Goal: Task Accomplishment & Management: Use online tool/utility

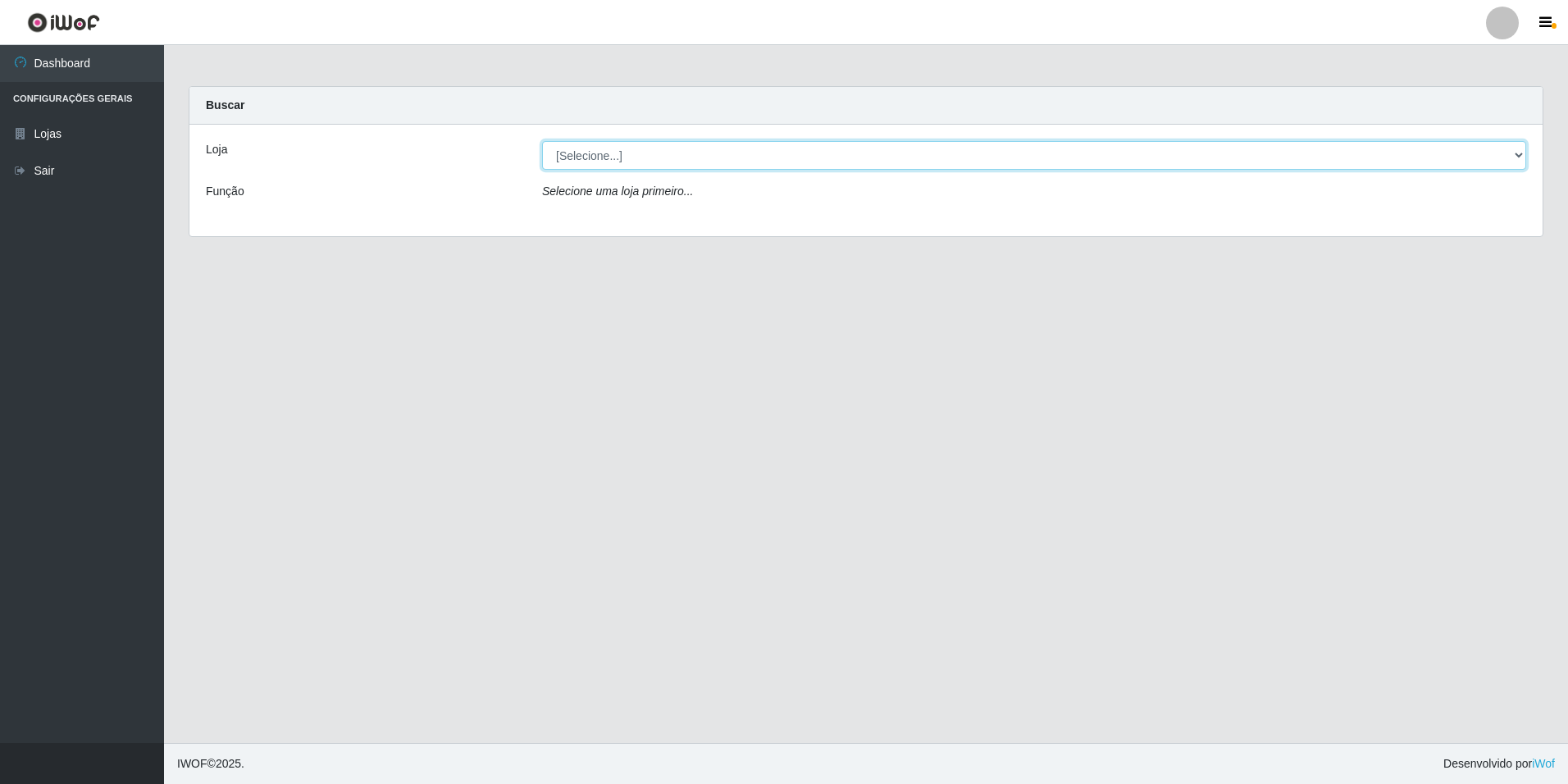
click at [1521, 156] on select "[Selecione...] [GEOGRAPHIC_DATA] - [GEOGRAPHIC_DATA]" at bounding box center [1034, 156] width 984 height 29
select select "528"
click at [542, 141] on select "[Selecione...] [GEOGRAPHIC_DATA] - [GEOGRAPHIC_DATA]" at bounding box center [1034, 156] width 984 height 29
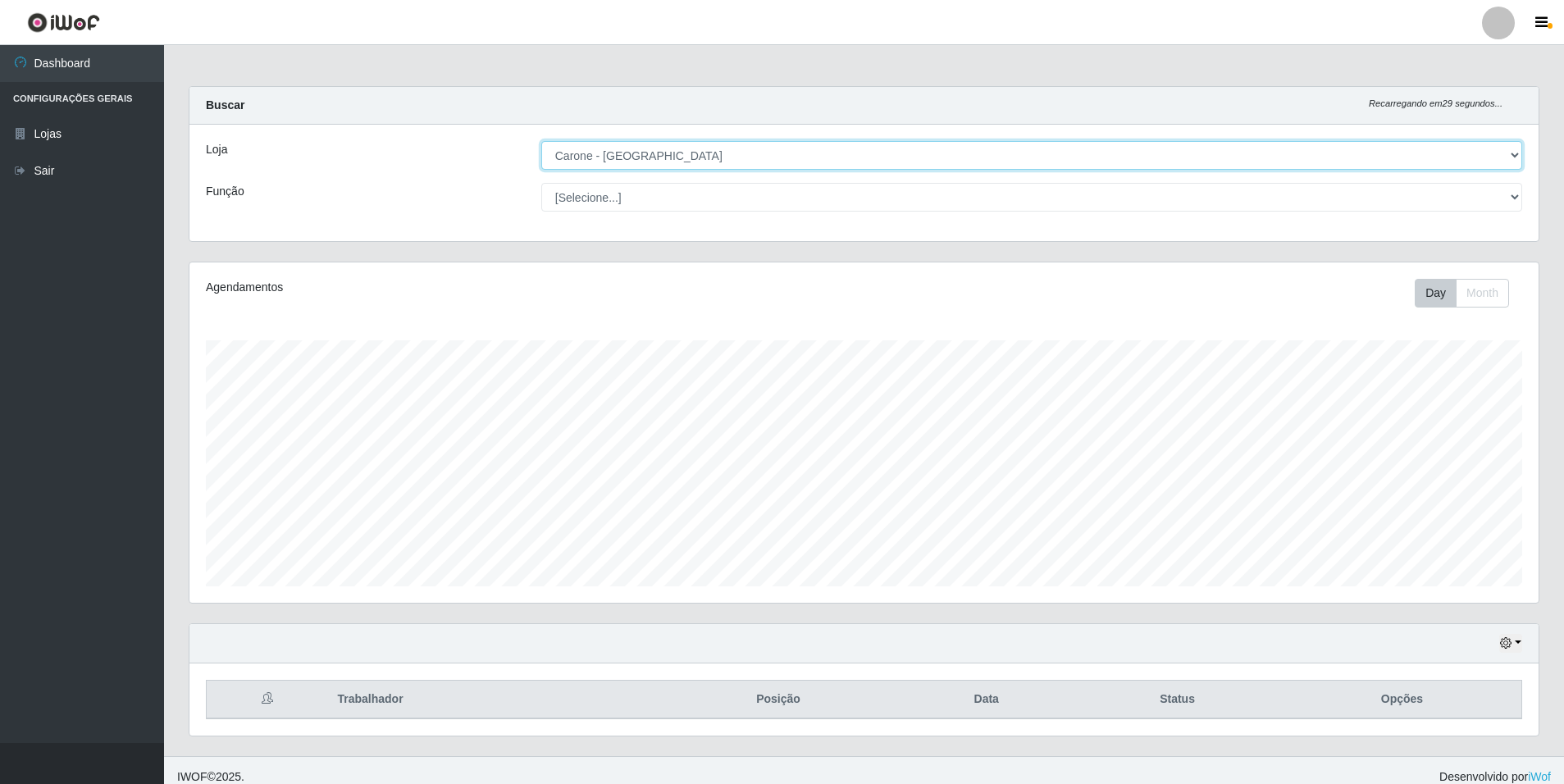
scroll to position [340, 1349]
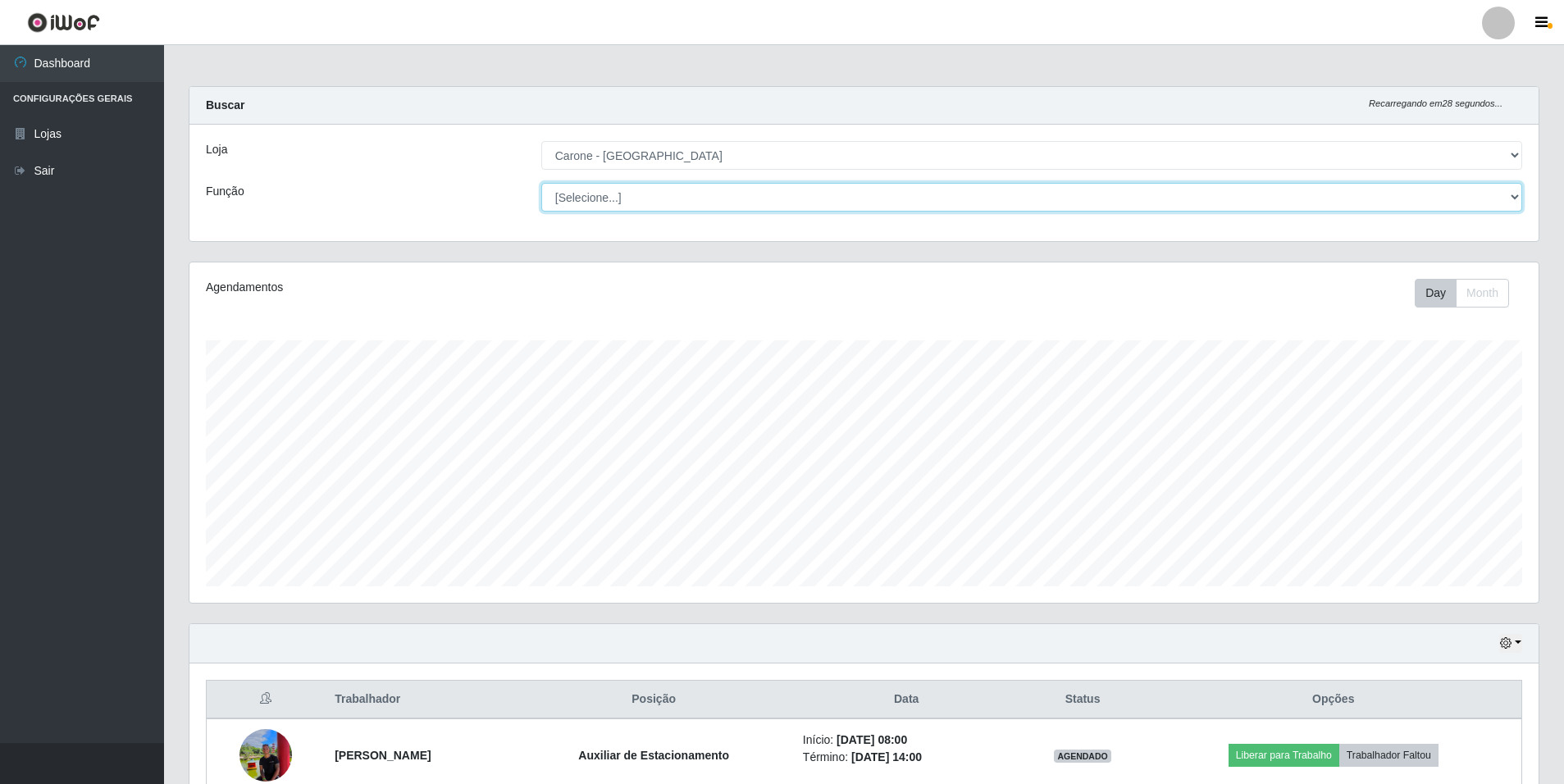
click at [1515, 192] on select "[Selecione...] Auxiliar de Depósito Auxiliar de Depósito + Auxiliar de Depósito…" at bounding box center [1031, 197] width 981 height 29
click at [541, 183] on select "[Selecione...] Auxiliar de Depósito Auxiliar de Depósito + Auxiliar de Depósito…" at bounding box center [1031, 197] width 981 height 29
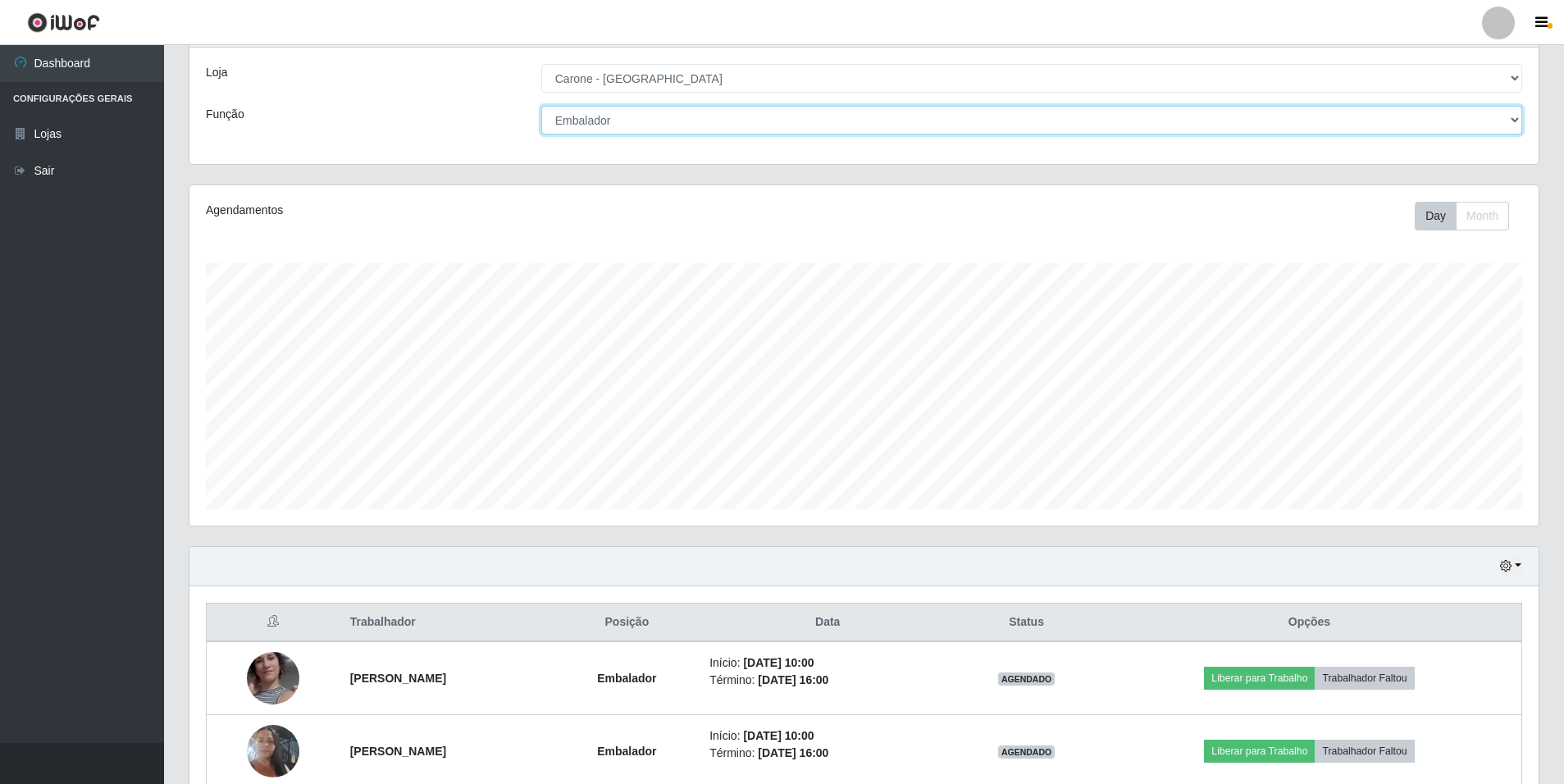
scroll to position [0, 0]
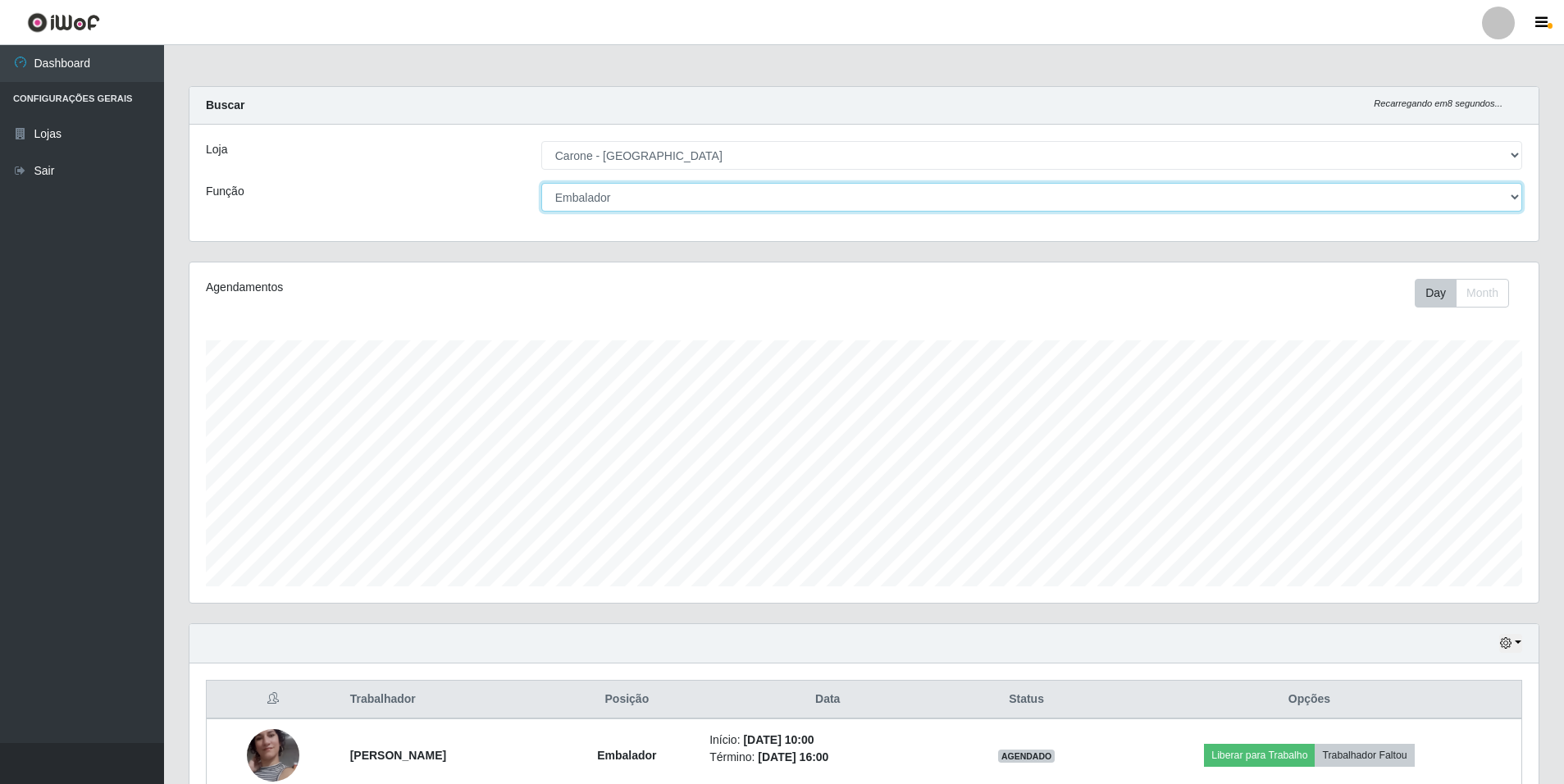
click at [1515, 198] on select "[Selecione...] Auxiliar de Depósito Auxiliar de Depósito + Auxiliar de Depósito…" at bounding box center [1031, 197] width 981 height 29
click at [541, 183] on select "[Selecione...] Auxiliar de Depósito Auxiliar de Depósito + Auxiliar de Depósito…" at bounding box center [1031, 197] width 981 height 29
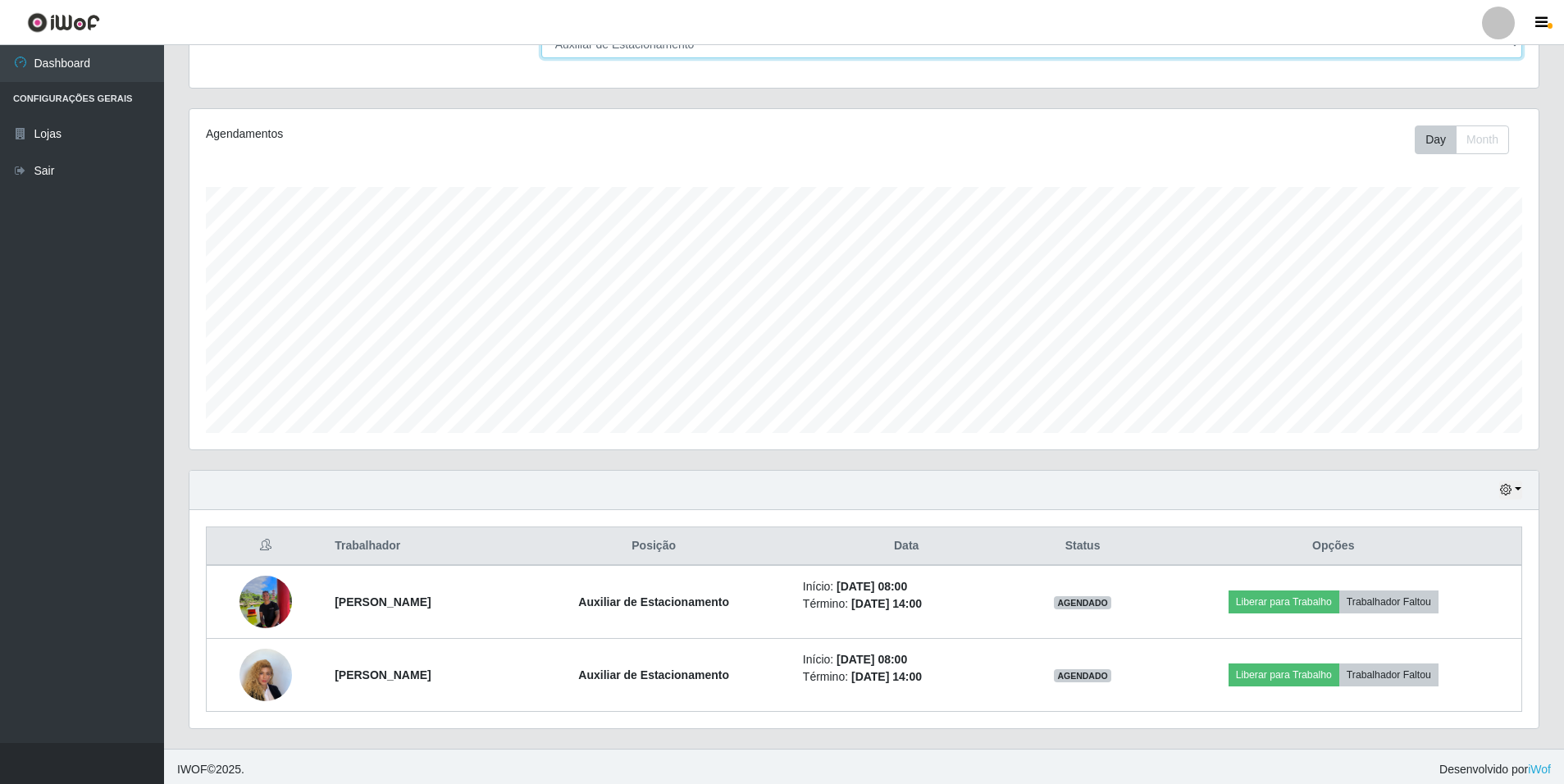
scroll to position [159, 0]
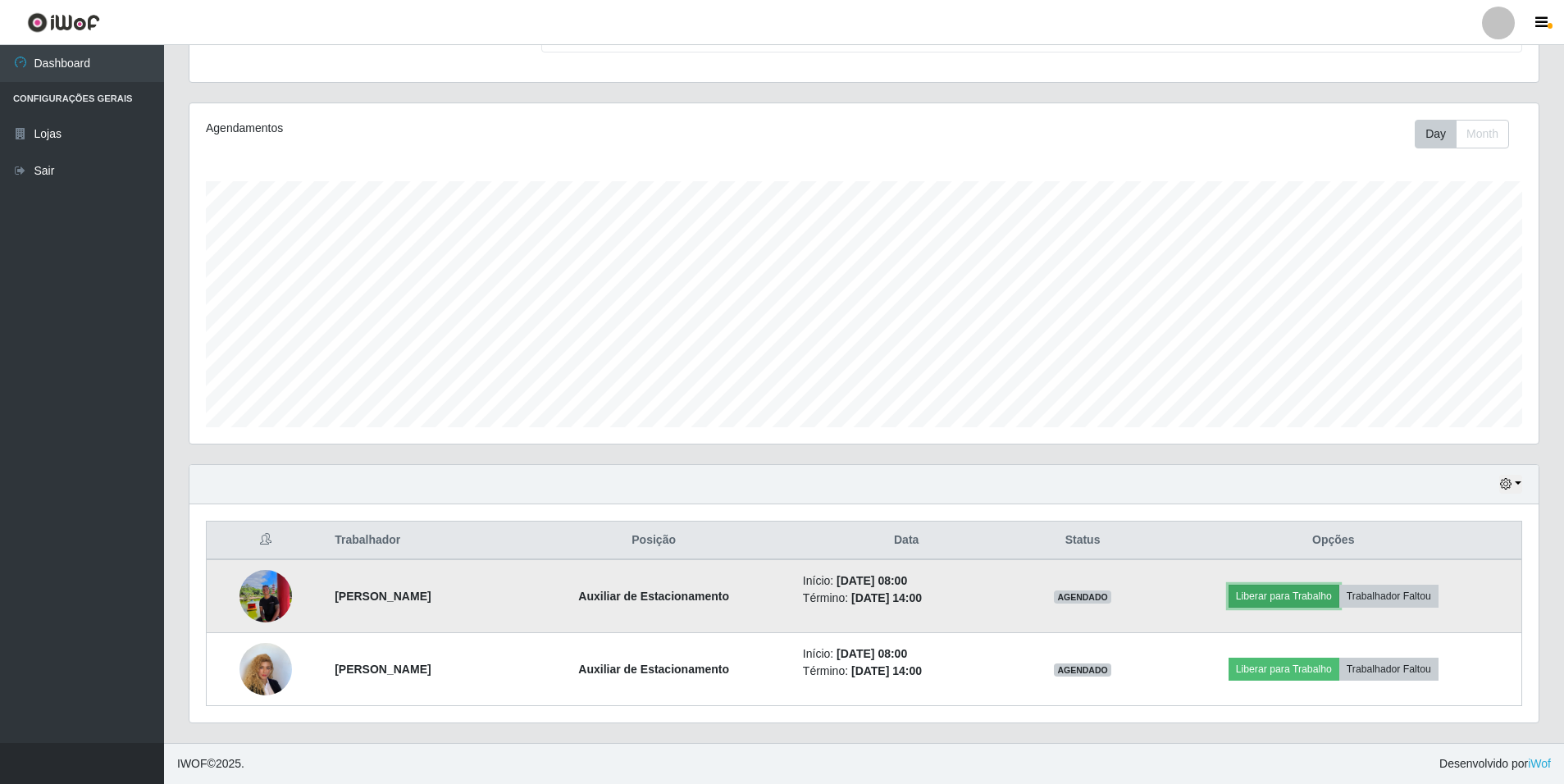
click at [1299, 591] on button "Liberar para Trabalho" at bounding box center [1284, 595] width 110 height 23
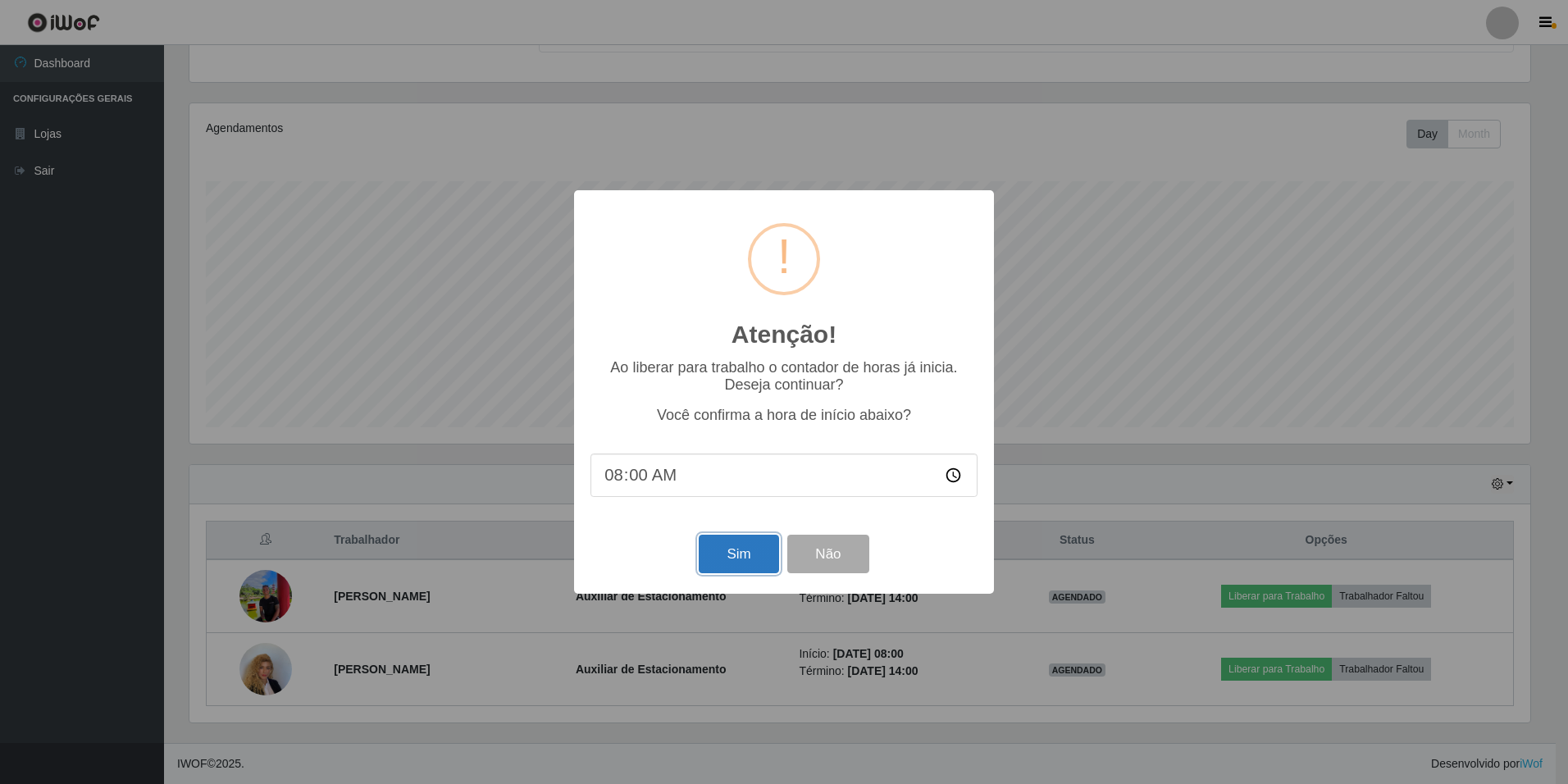
drag, startPoint x: 722, startPoint y: 552, endPoint x: 766, endPoint y: 545, distance: 44.6
click at [728, 551] on button "Sim" at bounding box center [738, 553] width 80 height 39
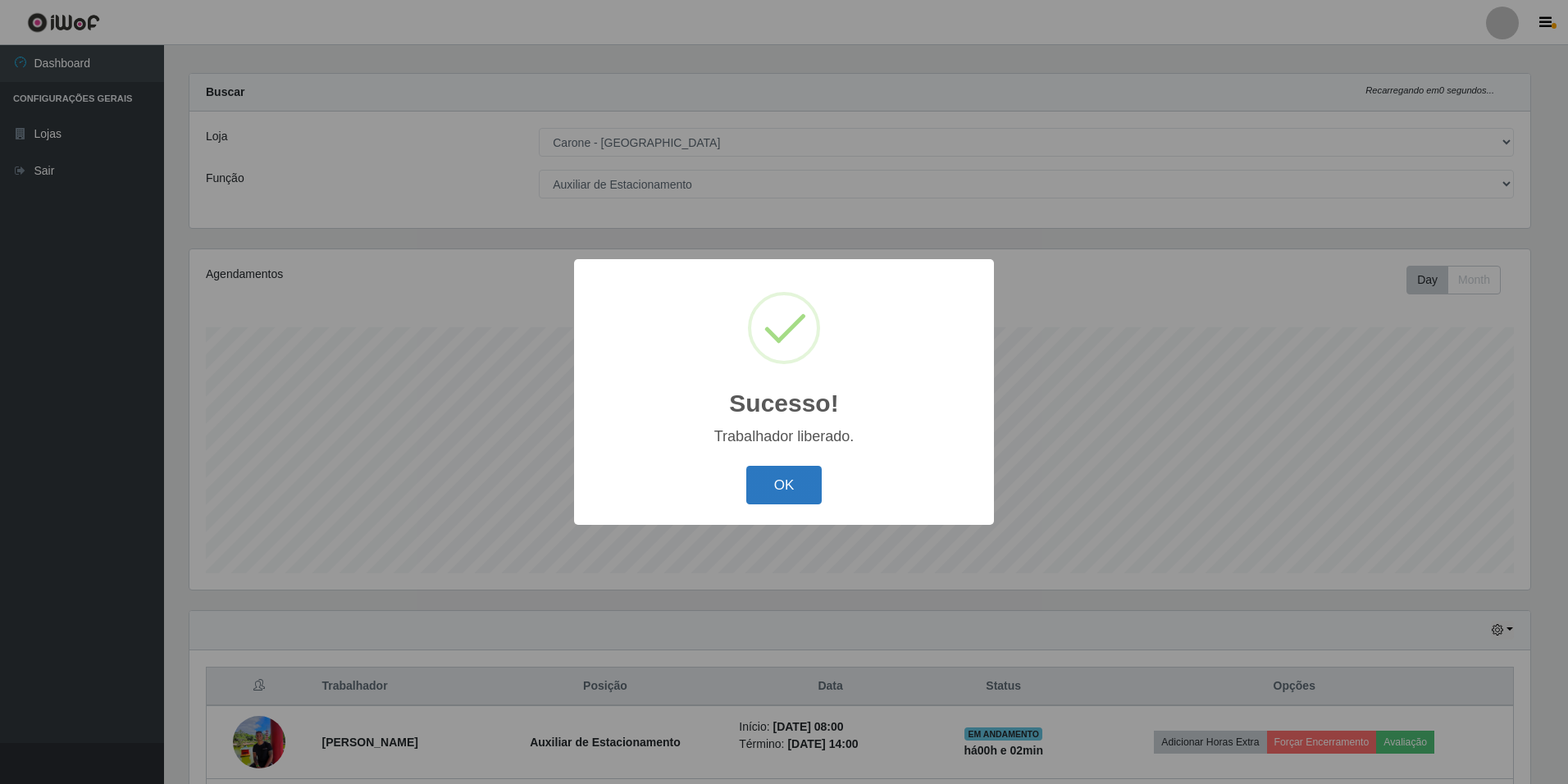
click at [784, 480] on button "OK" at bounding box center [784, 485] width 76 height 39
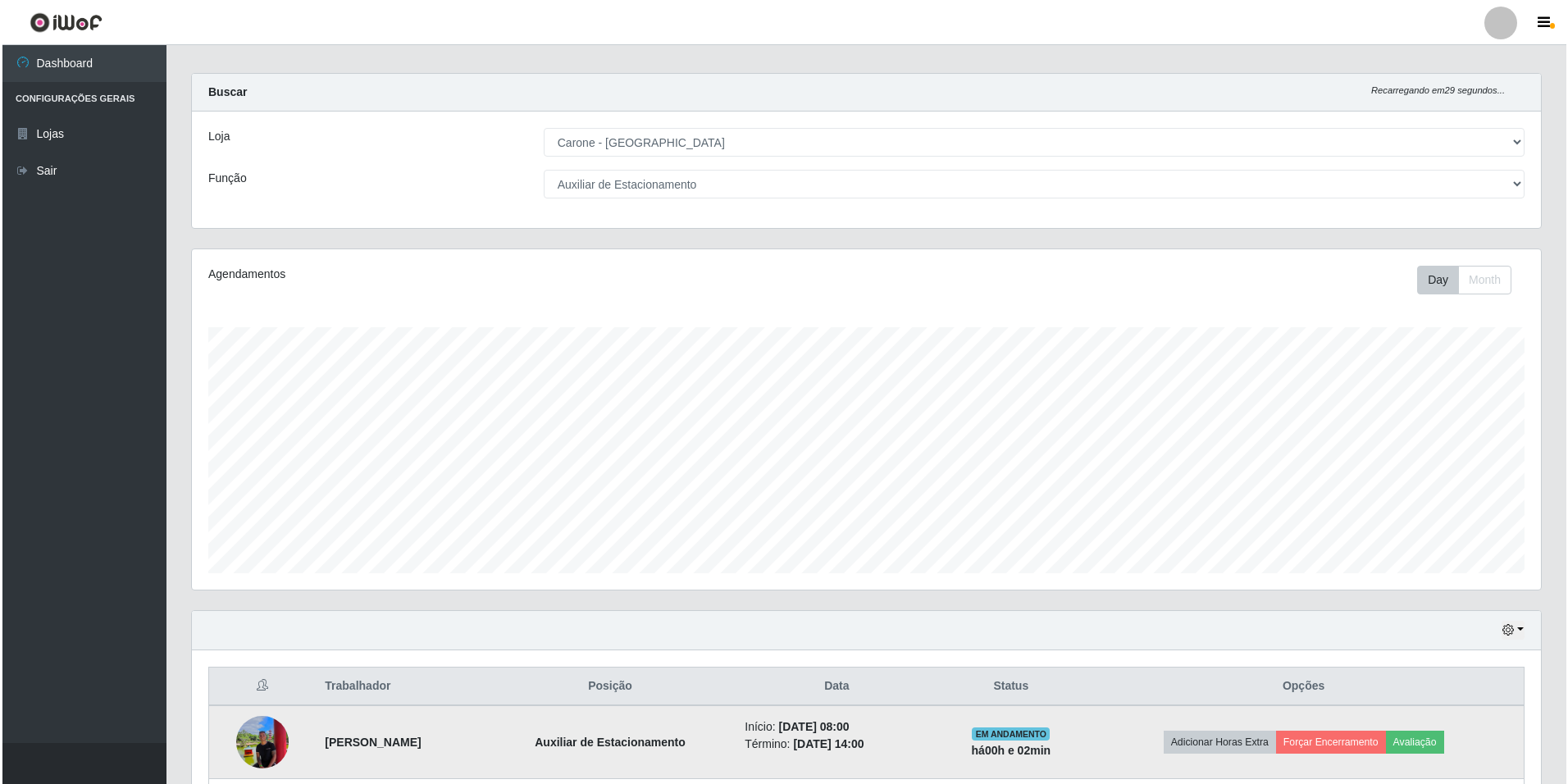
scroll to position [159, 0]
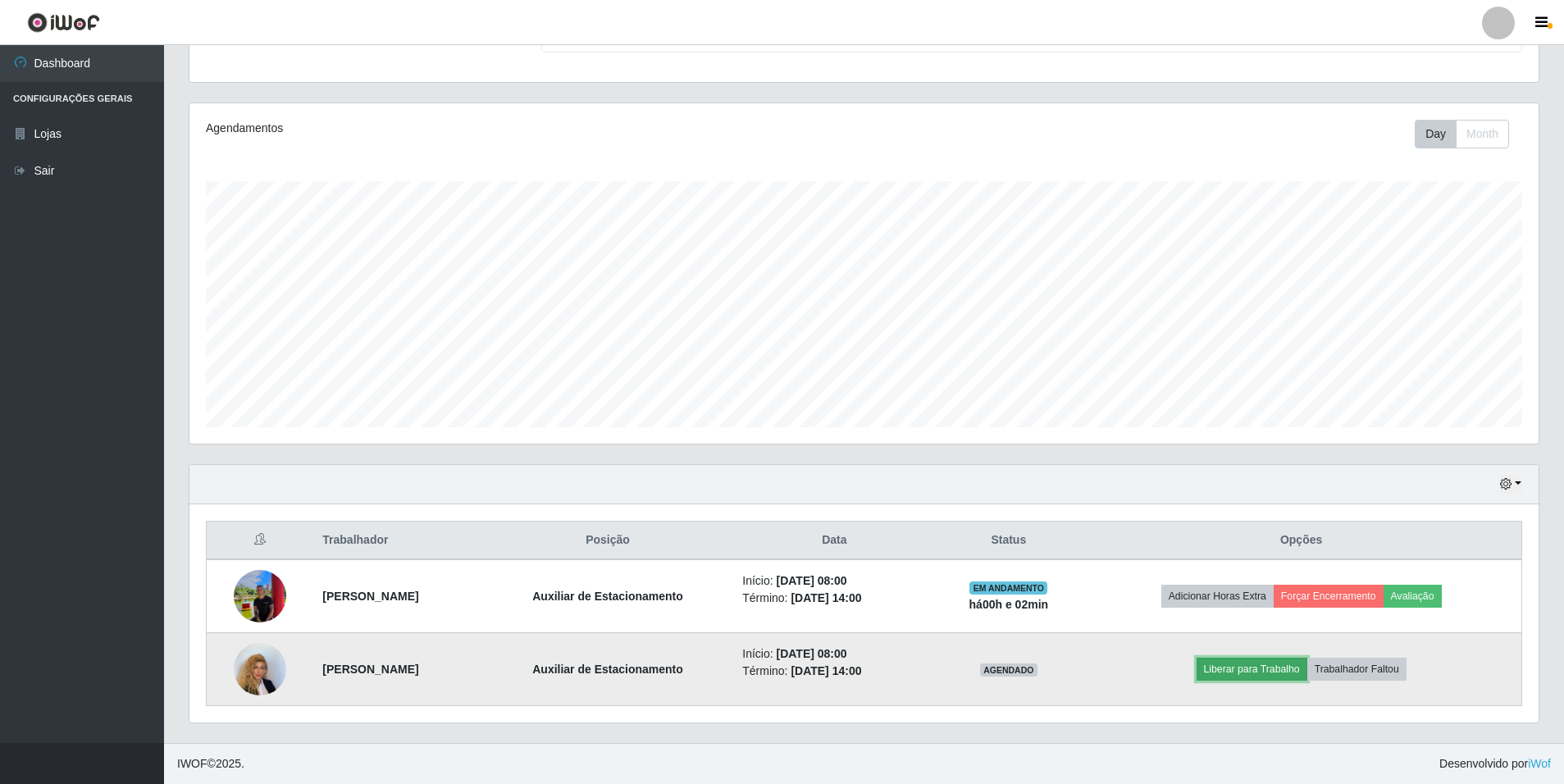
click at [1280, 664] on button "Liberar para Trabalho" at bounding box center [1252, 668] width 110 height 23
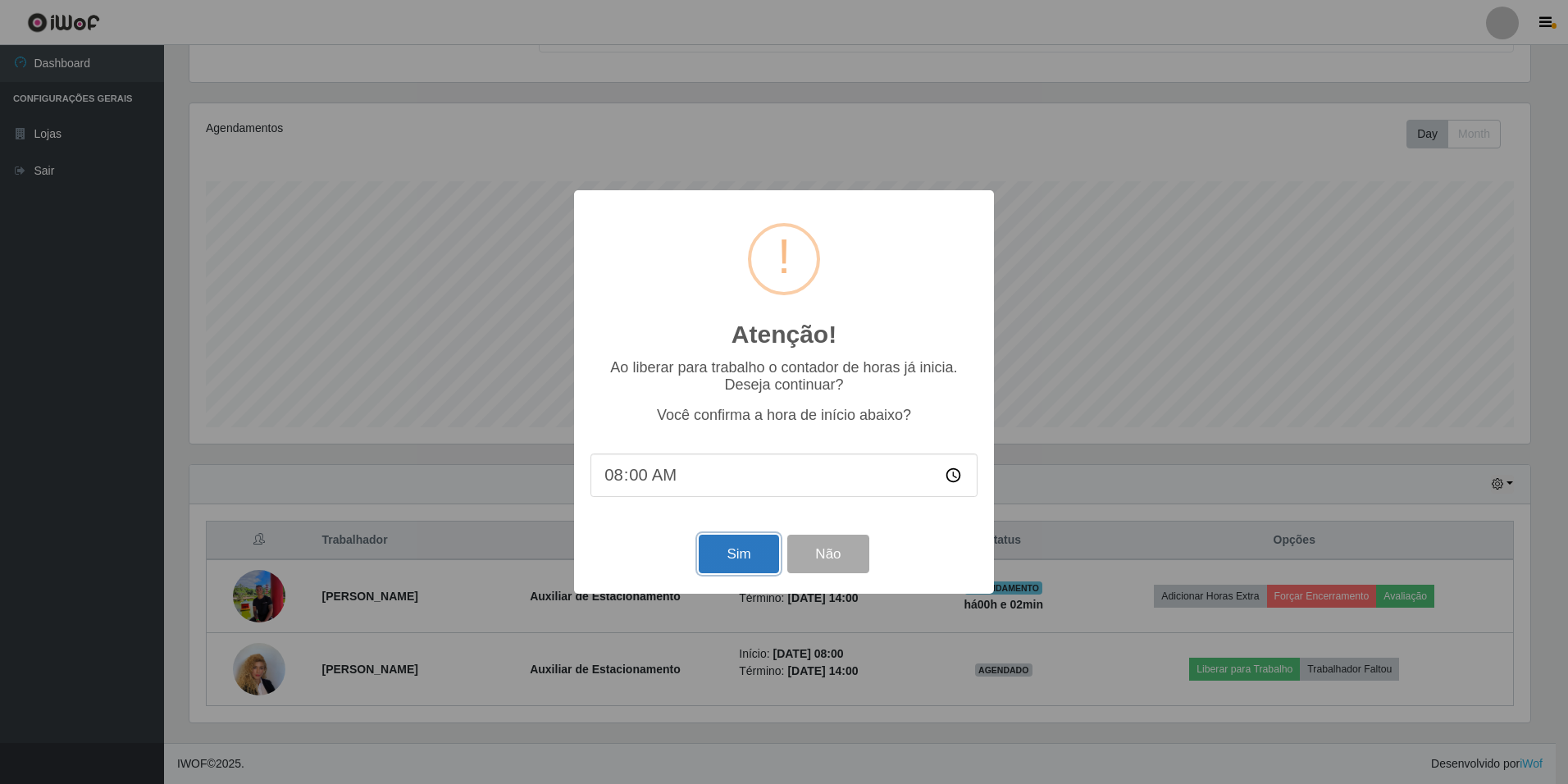
click at [739, 548] on button "Sim" at bounding box center [738, 553] width 80 height 39
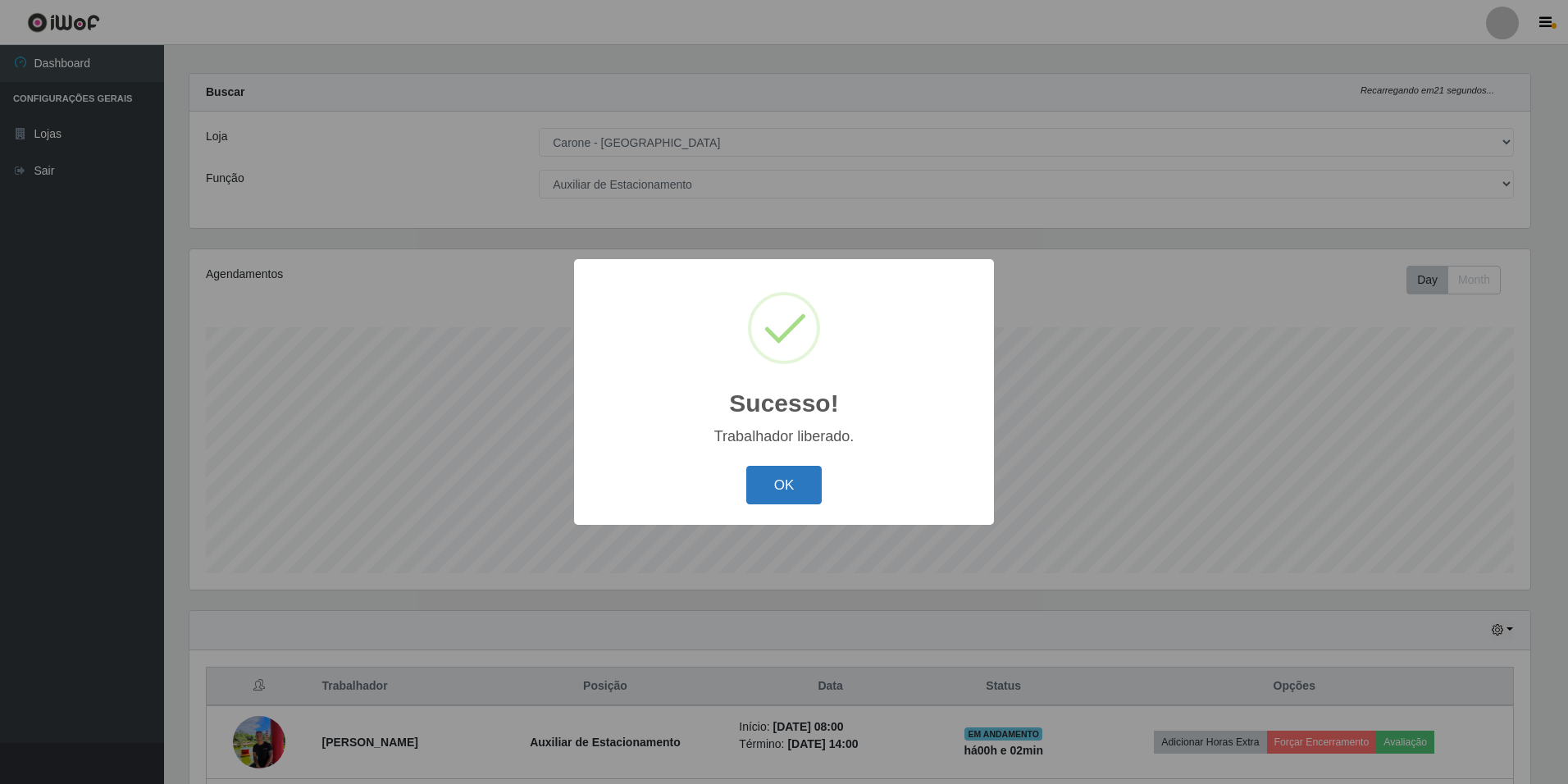
click at [793, 486] on button "OK" at bounding box center [784, 485] width 76 height 39
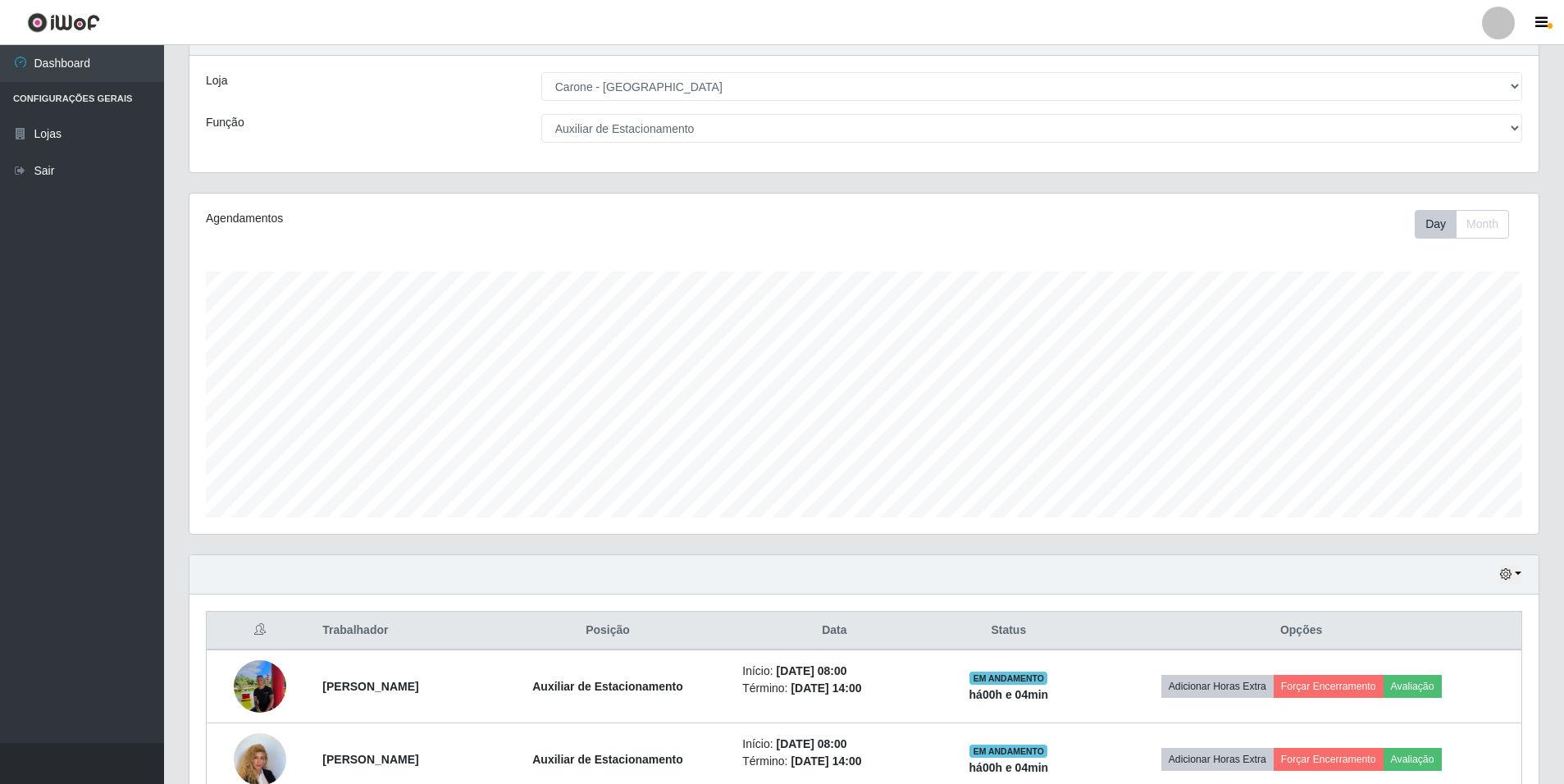
scroll to position [0, 0]
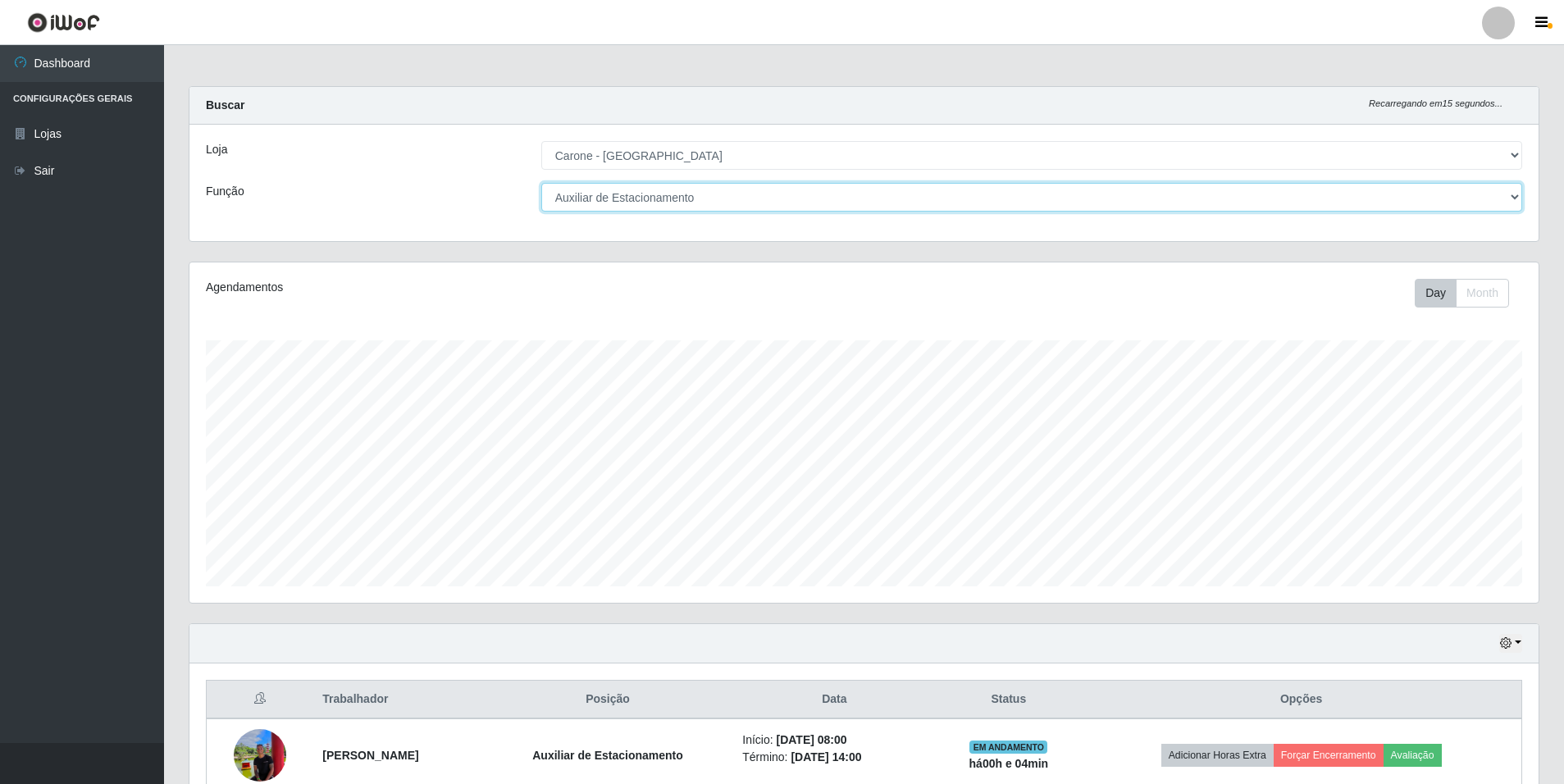
click at [757, 192] on select "[Selecione...] Auxiliar de Depósito Auxiliar de Depósito + Auxiliar de Depósito…" at bounding box center [1031, 197] width 981 height 29
click at [541, 183] on select "[Selecione...] Auxiliar de Depósito Auxiliar de Depósito + Auxiliar de Depósito…" at bounding box center [1031, 197] width 981 height 29
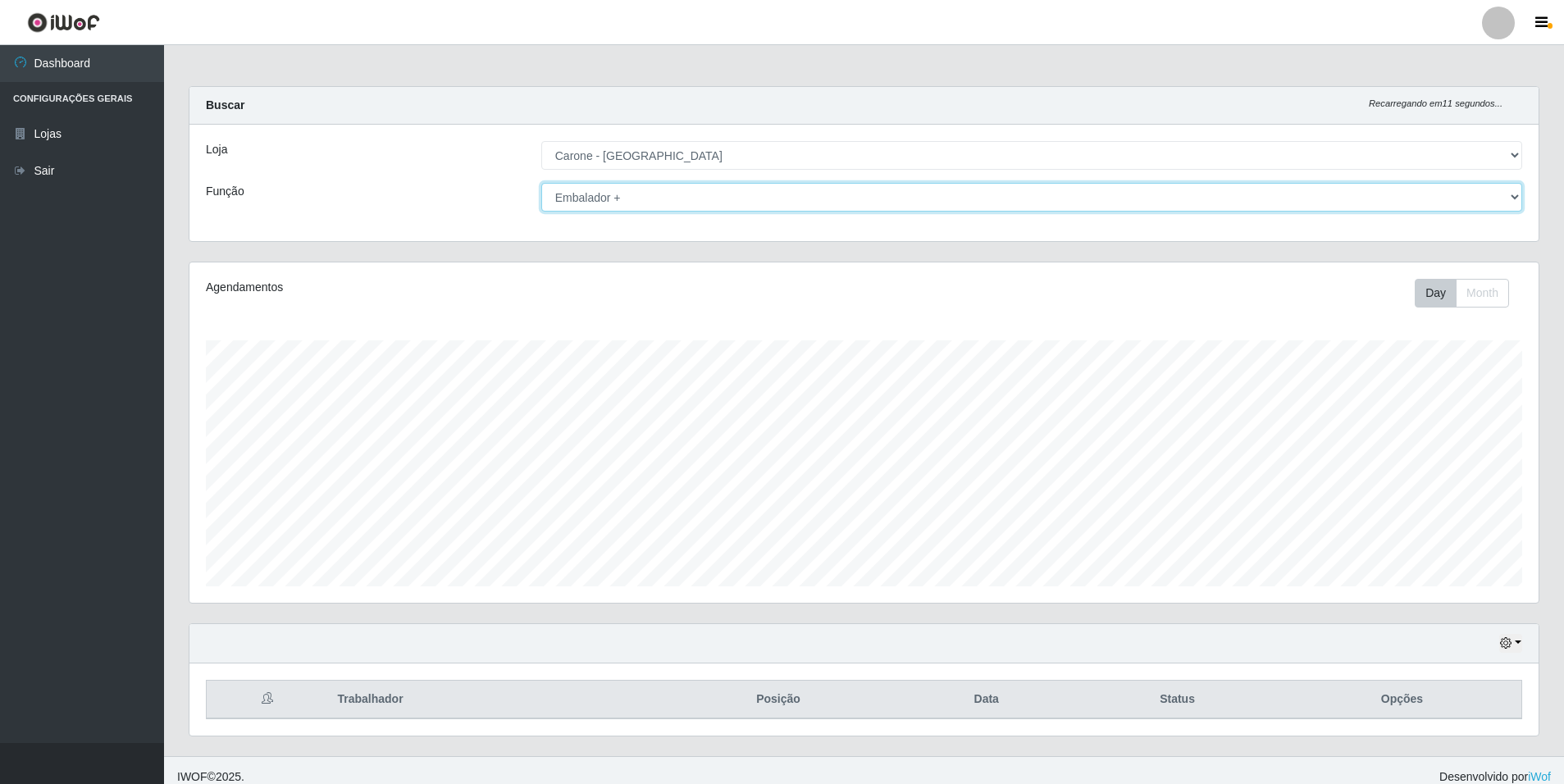
click at [658, 185] on select "[Selecione...] Auxiliar de Depósito Auxiliar de Depósito + Auxiliar de Depósito…" at bounding box center [1031, 197] width 981 height 29
click at [541, 183] on select "[Selecione...] Auxiliar de Depósito Auxiliar de Depósito + Auxiliar de Depósito…" at bounding box center [1031, 197] width 981 height 29
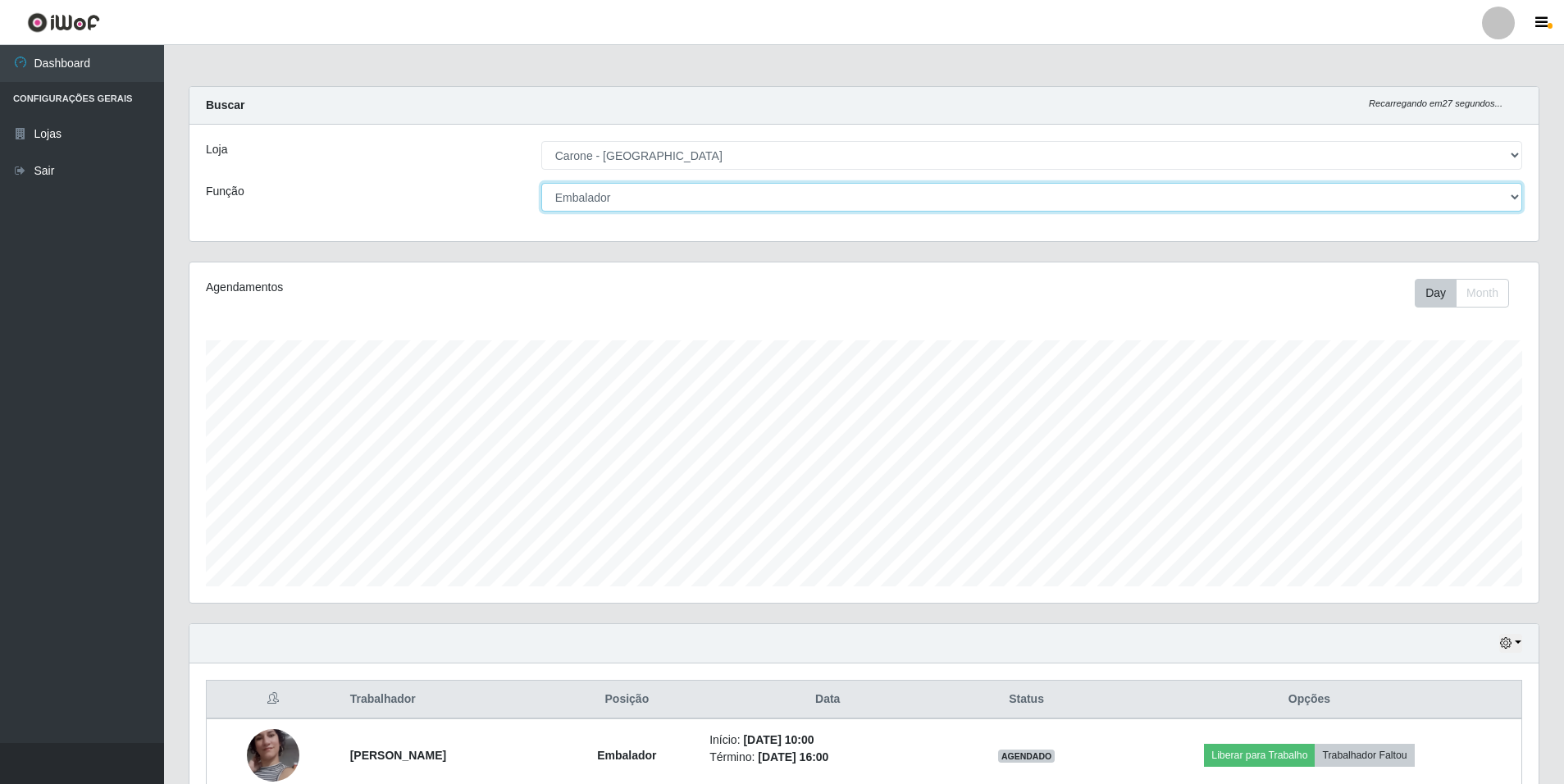
click at [684, 199] on select "[Selecione...] Auxiliar de Depósito Auxiliar de Depósito + Auxiliar de Depósito…" at bounding box center [1031, 197] width 981 height 29
click at [541, 183] on select "[Selecione...] Auxiliar de Depósito Auxiliar de Depósito + Auxiliar de Depósito…" at bounding box center [1031, 197] width 981 height 29
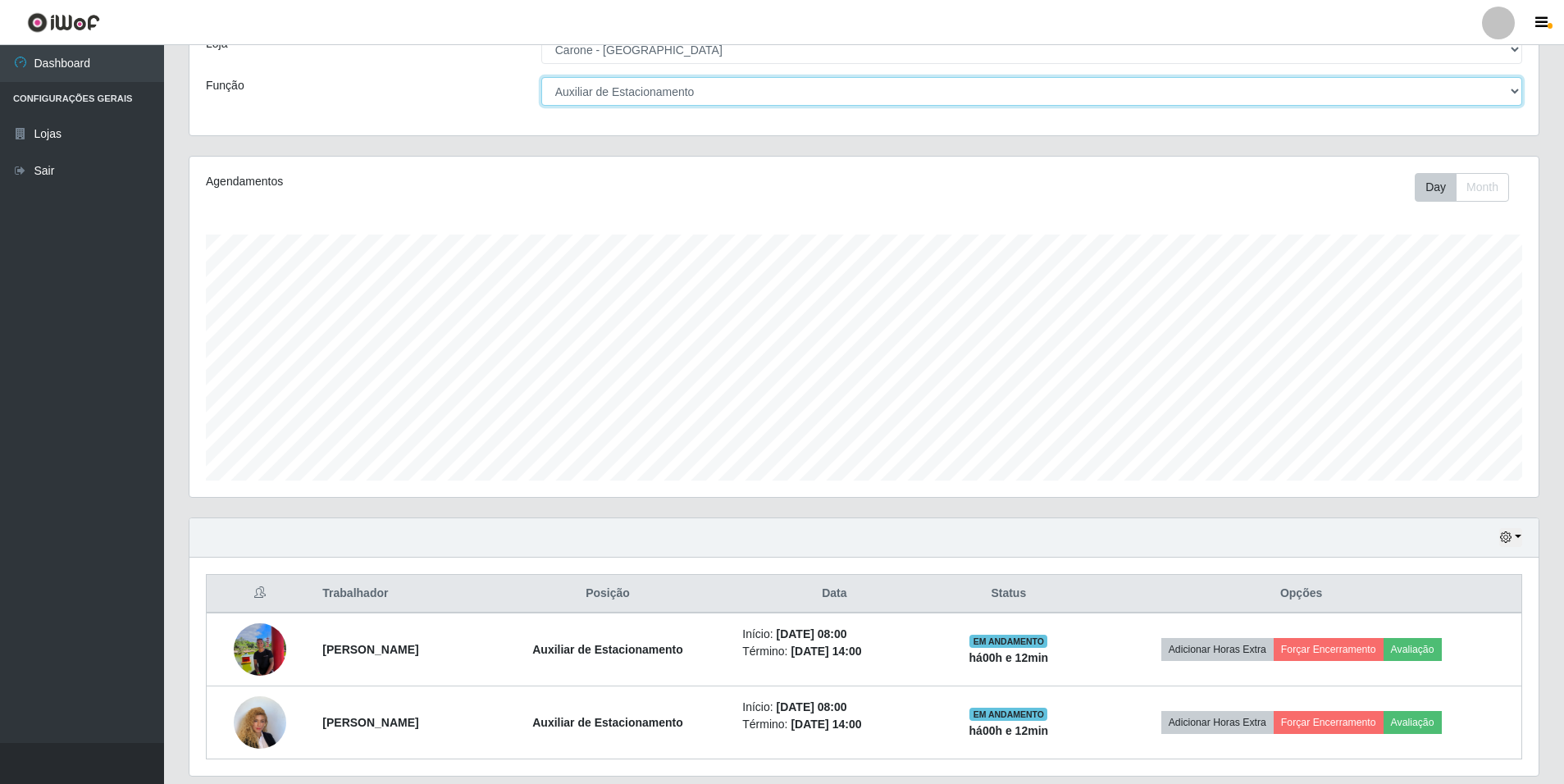
scroll to position [77, 0]
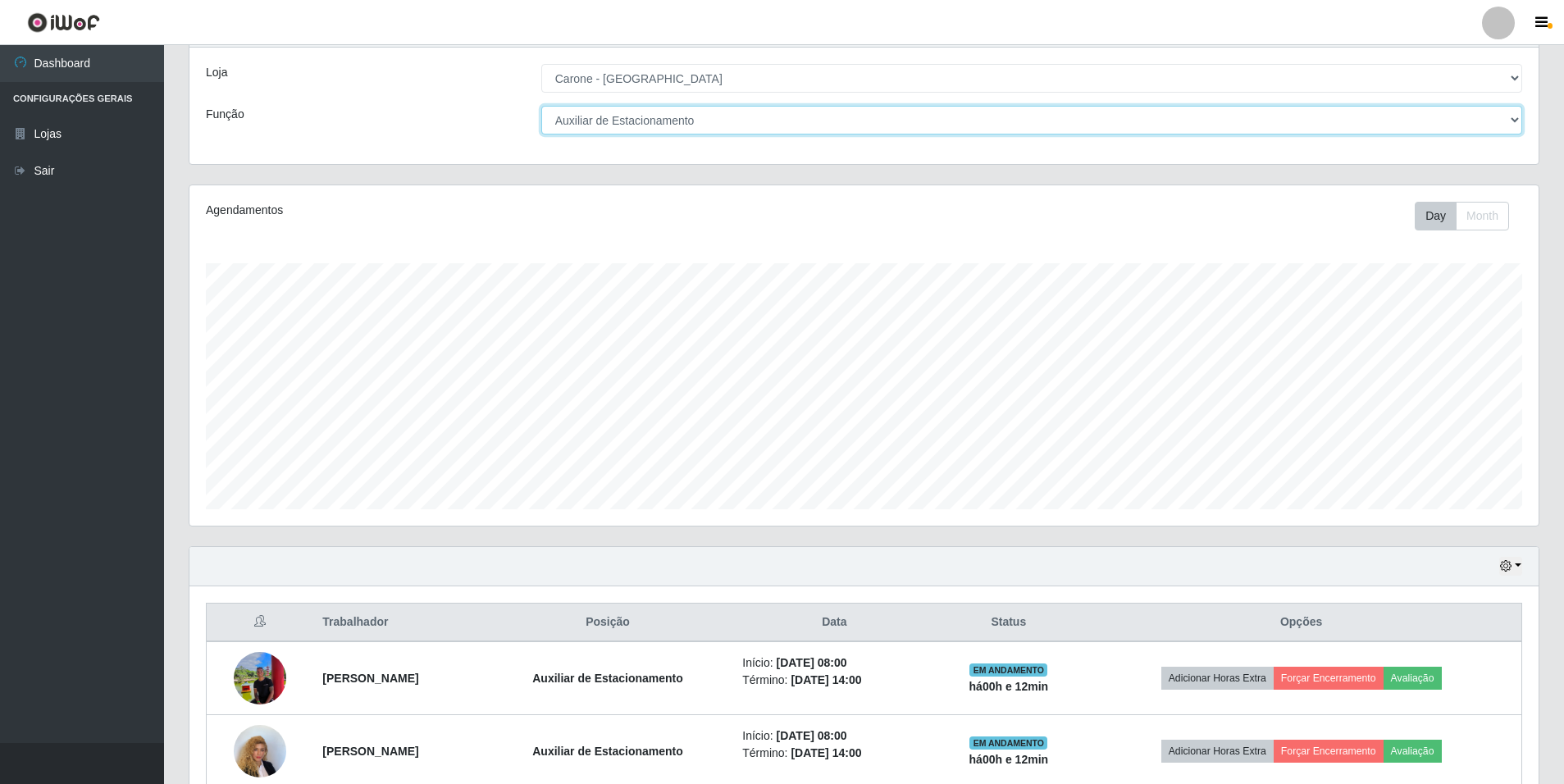
click at [1438, 117] on select "[Selecione...] Auxiliar de Depósito Auxiliar de Depósito + Auxiliar de Depósito…" at bounding box center [1031, 120] width 981 height 29
click at [541, 106] on select "[Selecione...] Auxiliar de Depósito Auxiliar de Depósito + Auxiliar de Depósito…" at bounding box center [1031, 120] width 981 height 29
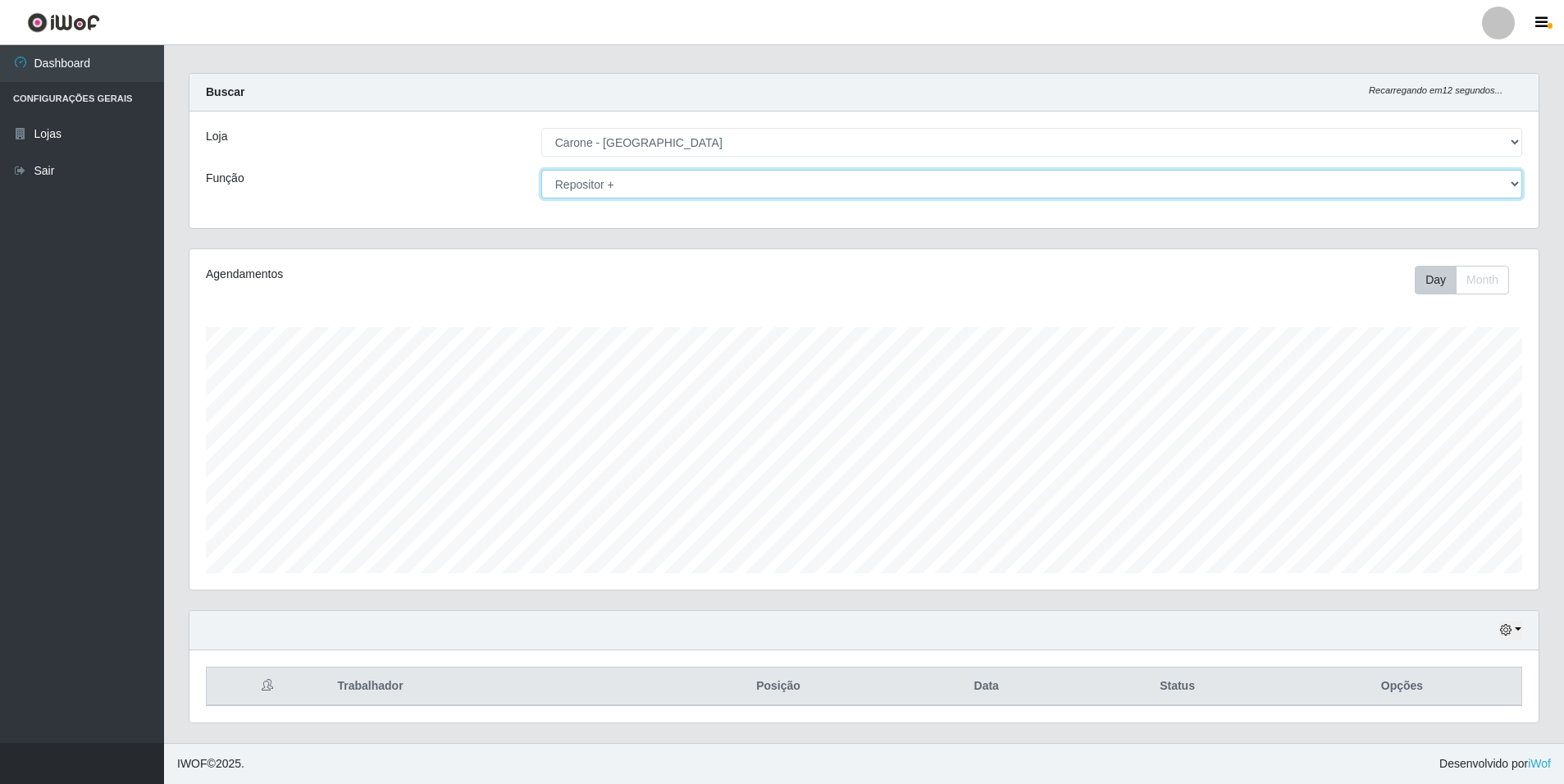
scroll to position [14, 0]
click at [1496, 194] on select "[Selecione...] Auxiliar de Depósito Auxiliar de Depósito + Auxiliar de Depósito…" at bounding box center [1031, 184] width 981 height 29
click at [541, 170] on select "[Selecione...] Auxiliar de Depósito Auxiliar de Depósito + Auxiliar de Depósito…" at bounding box center [1031, 184] width 981 height 29
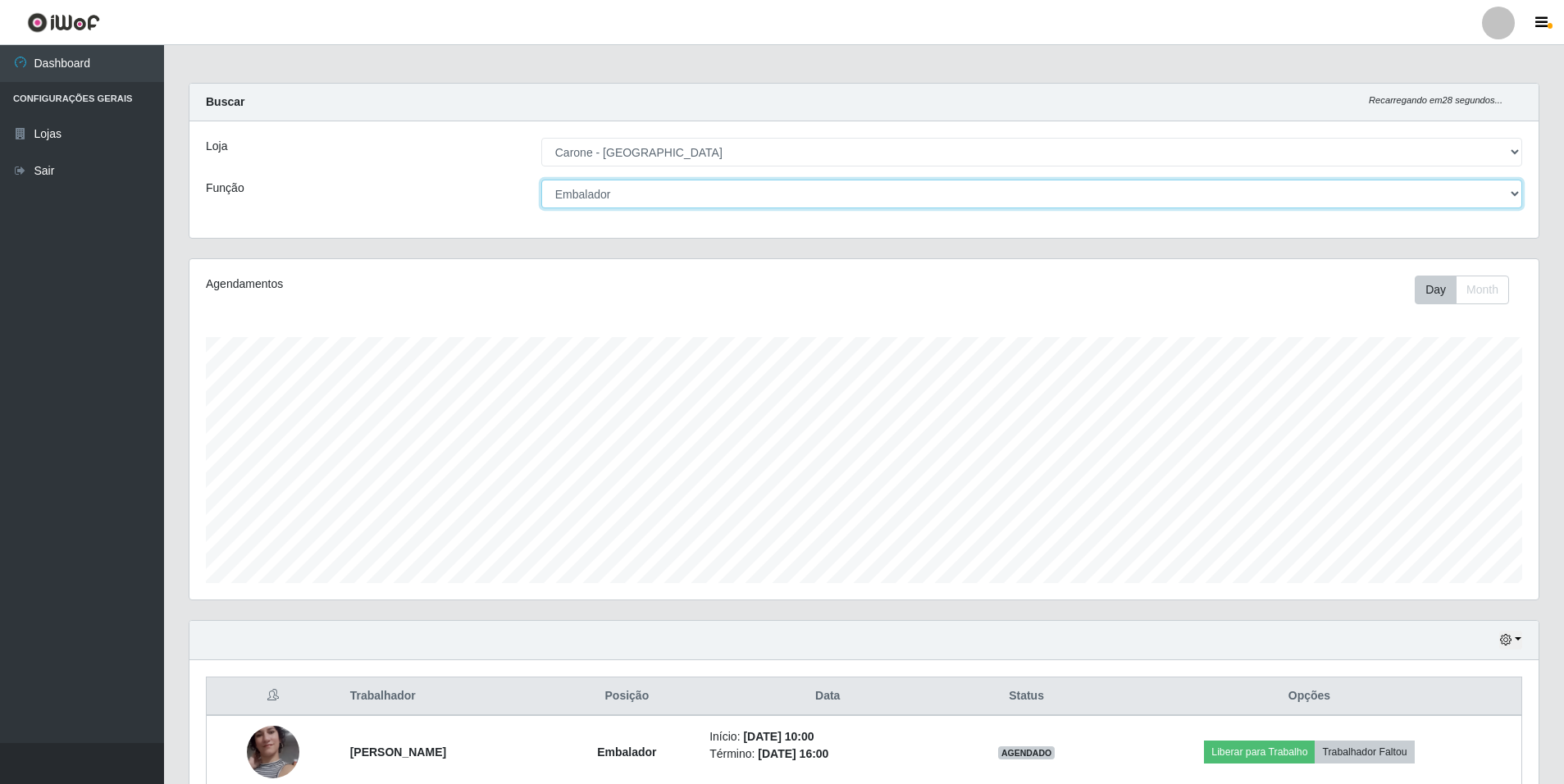
scroll to position [0, 0]
click at [838, 209] on select "[Selecione...] Auxiliar de Depósito Auxiliar de Depósito + Auxiliar de Depósito…" at bounding box center [1031, 197] width 981 height 29
click at [541, 183] on select "[Selecione...] Auxiliar de Depósito Auxiliar de Depósito + Auxiliar de Depósito…" at bounding box center [1031, 197] width 981 height 29
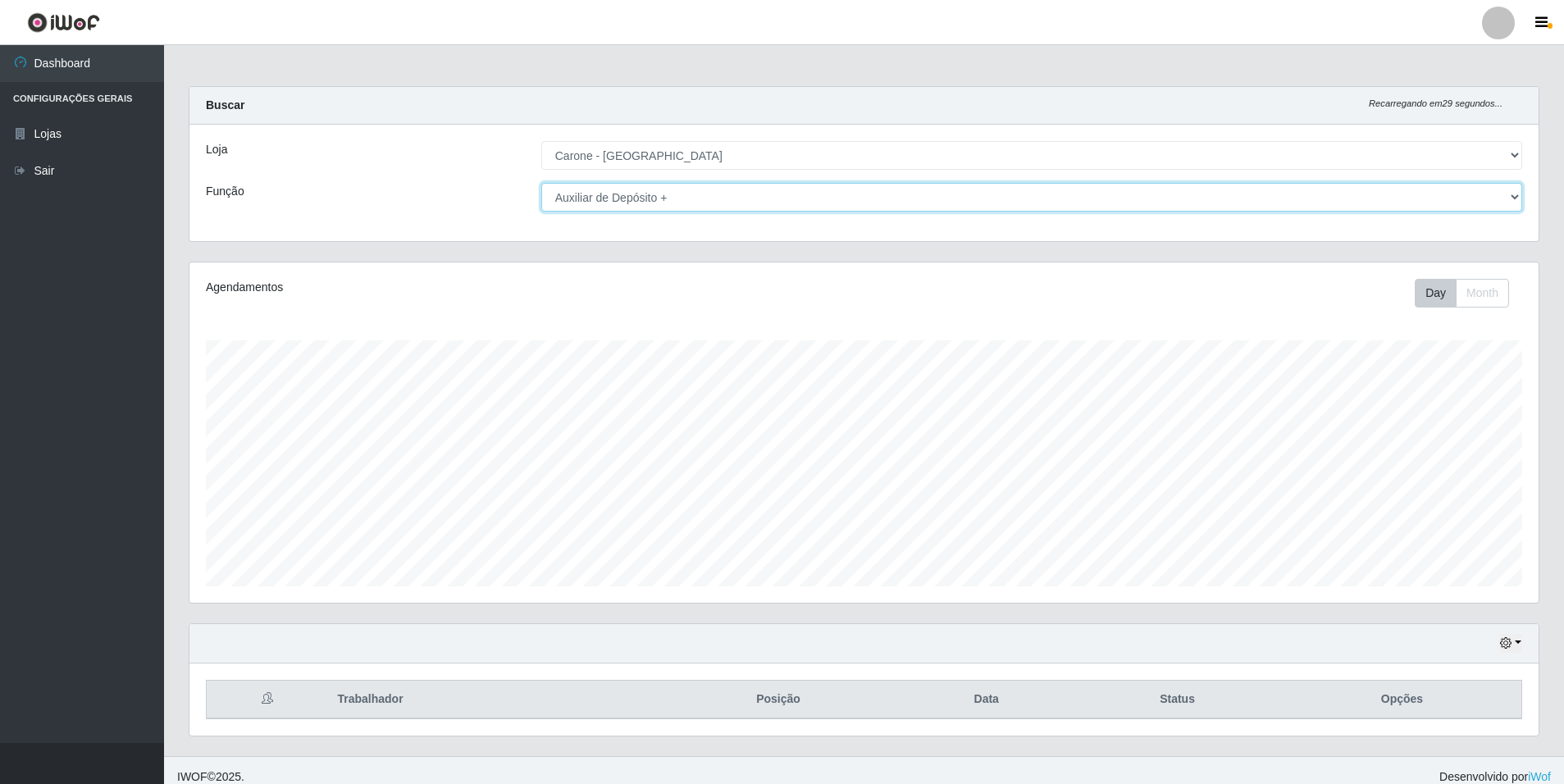
scroll to position [14, 0]
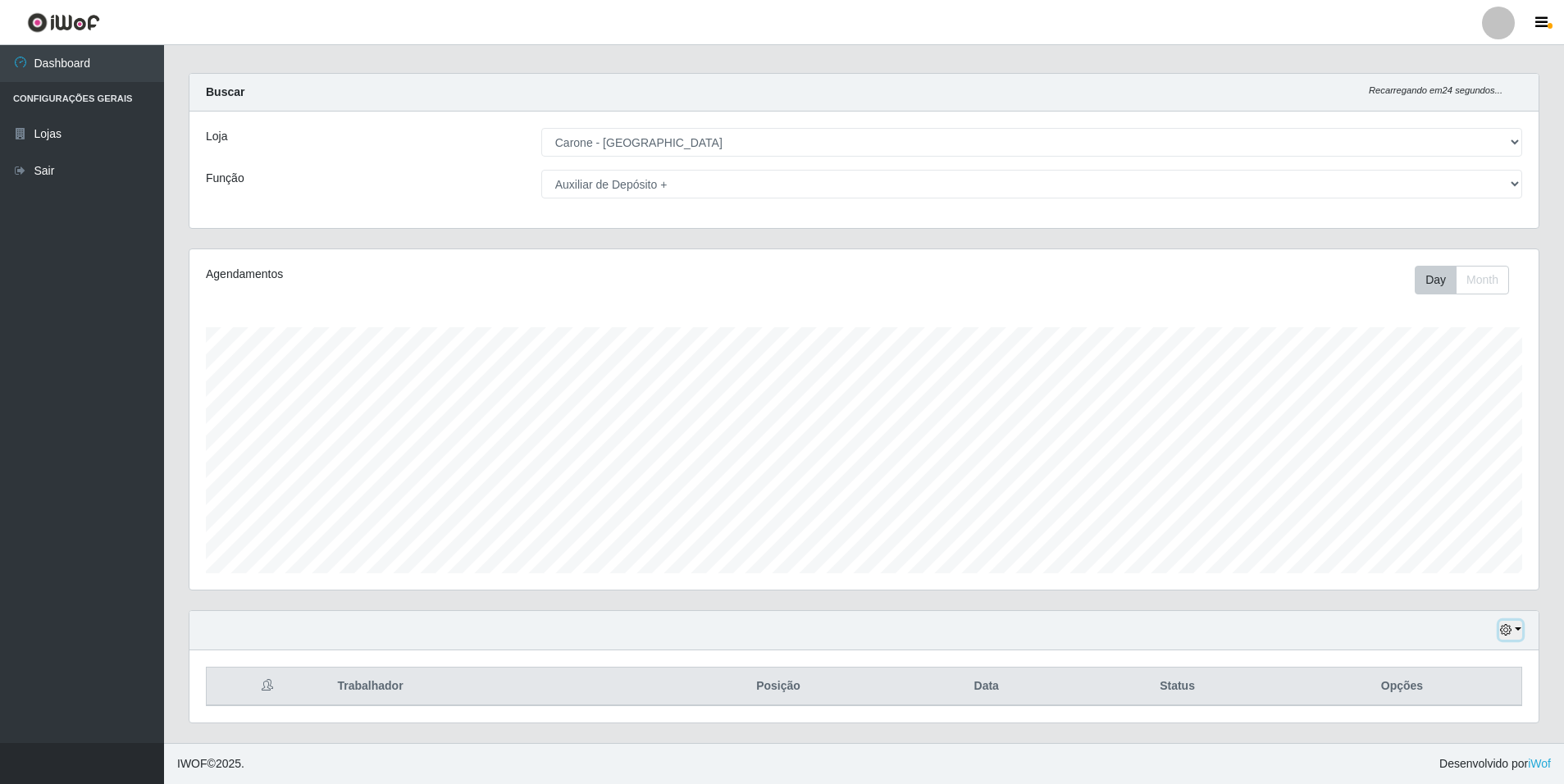
click at [1518, 636] on button "button" at bounding box center [1510, 629] width 23 height 19
click at [1493, 565] on button "1 Semana" at bounding box center [1456, 569] width 129 height 34
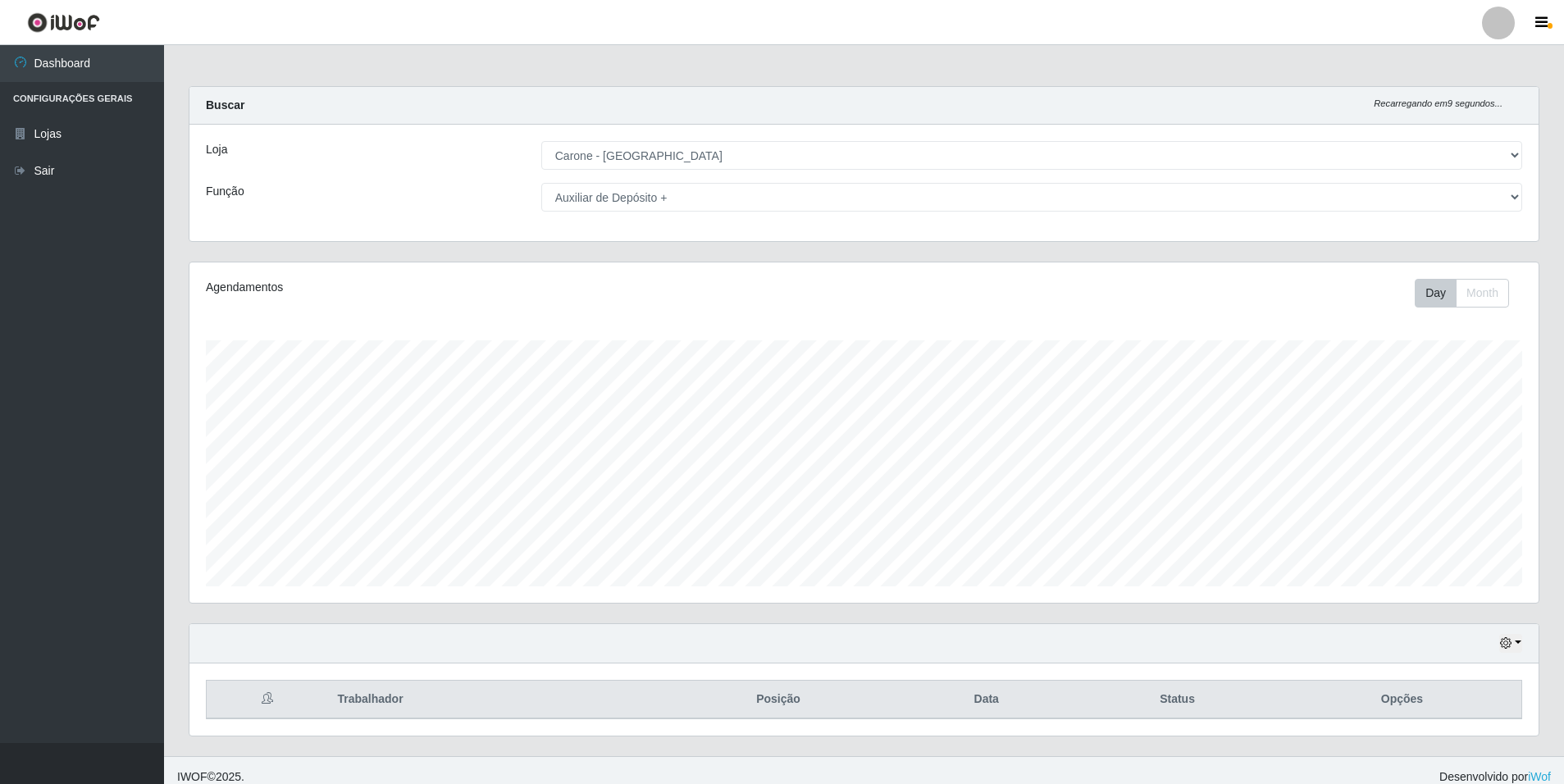
scroll to position [14, 0]
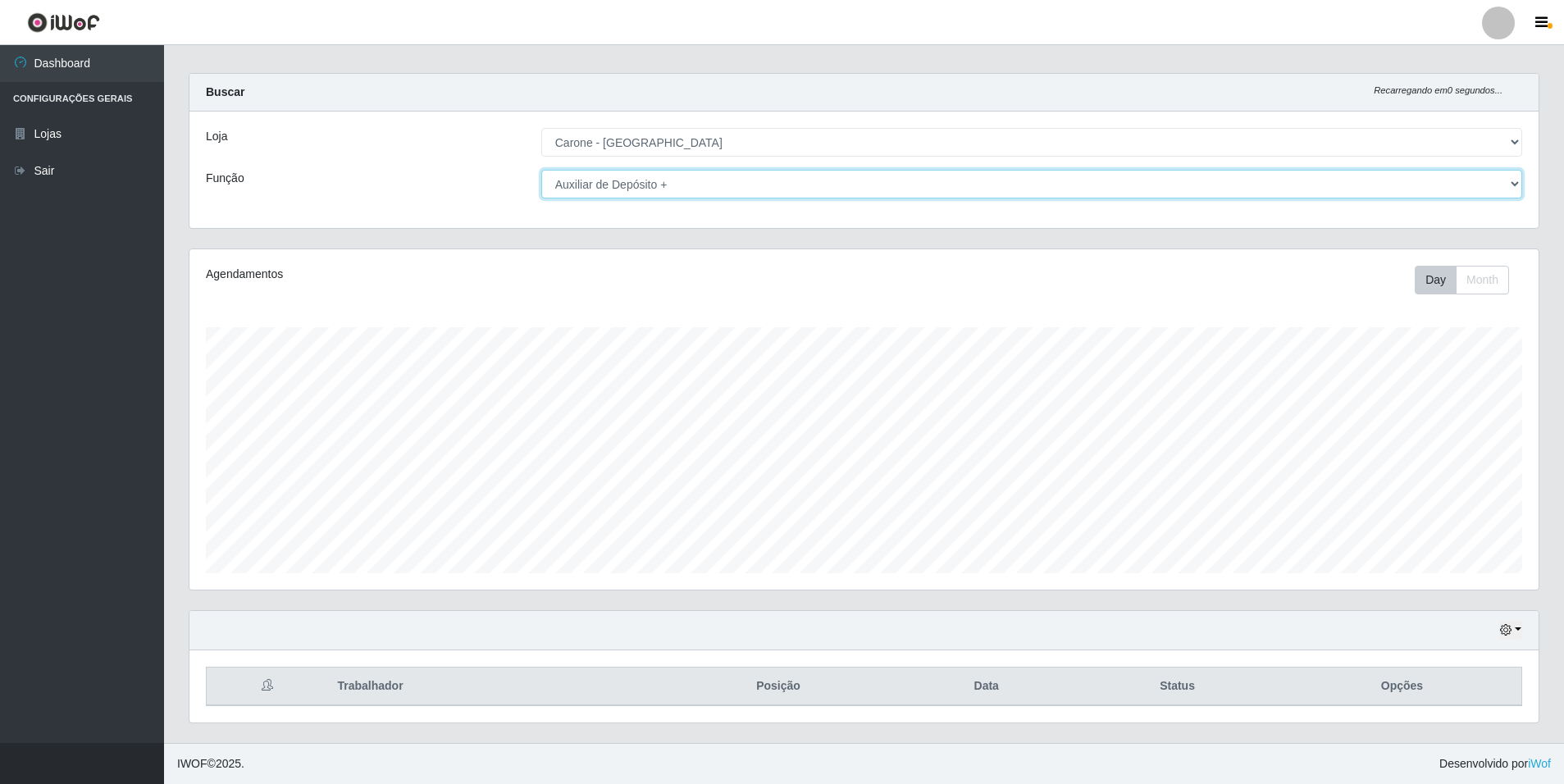
click at [1504, 180] on select "[Selecione...] Auxiliar de Depósito Auxiliar de Depósito + Auxiliar de Depósito…" at bounding box center [1031, 184] width 981 height 29
select select "111"
click at [541, 170] on select "[Selecione...] Auxiliar de Depósito Auxiliar de Depósito + Auxiliar de Depósito…" at bounding box center [1031, 184] width 981 height 29
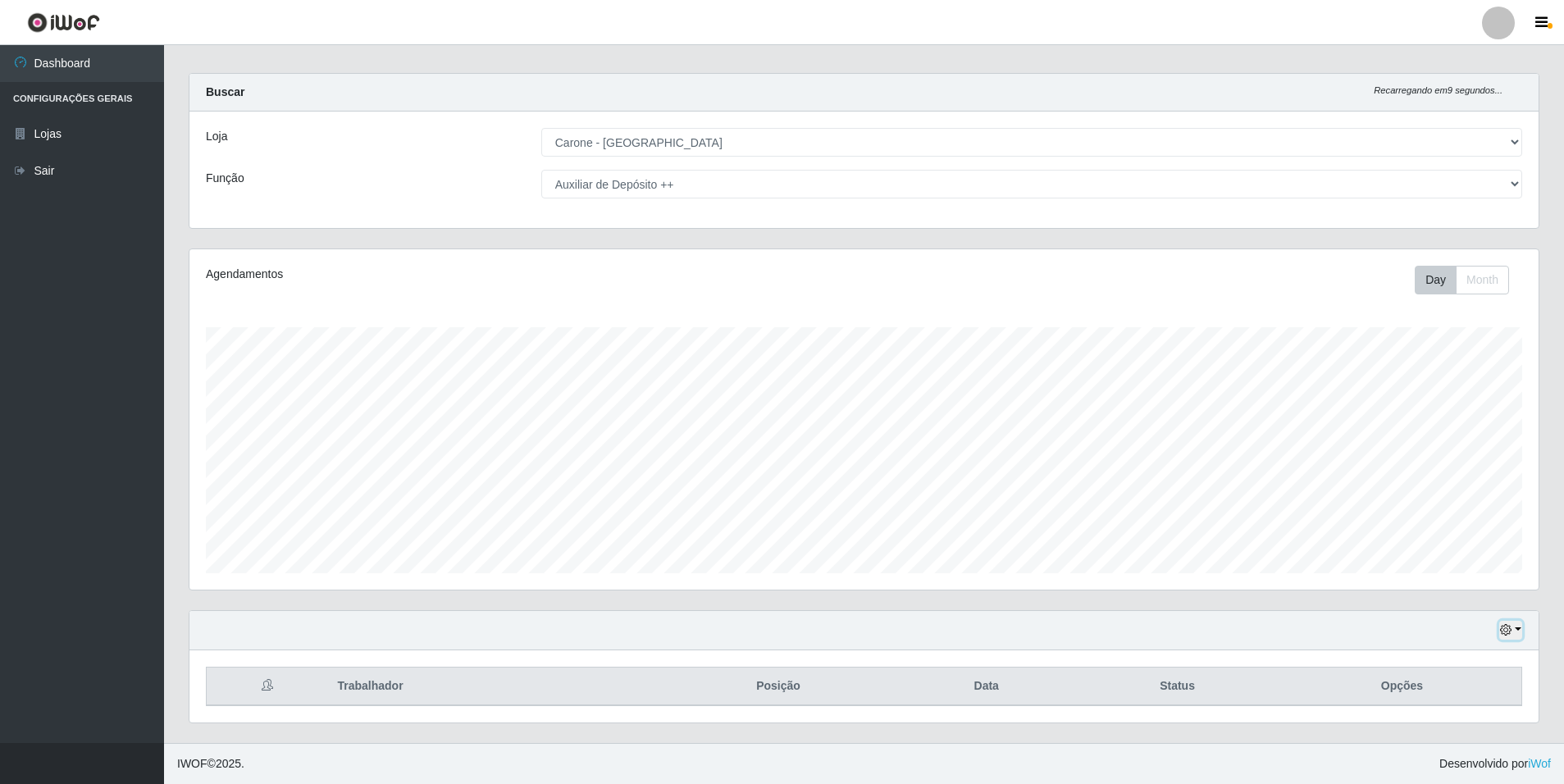
click at [1512, 626] on button "button" at bounding box center [1510, 629] width 23 height 19
click at [1283, 733] on div "Hoje 1 dia 3 dias 1 Semana Não encerrados Trabalhador Posição Data Status Opções" at bounding box center [864, 676] width 1375 height 133
